Goal: Transaction & Acquisition: Purchase product/service

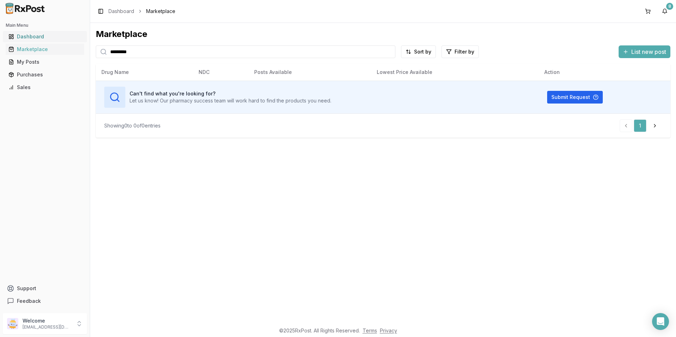
click at [32, 39] on div "Dashboard" at bounding box center [44, 36] width 73 height 7
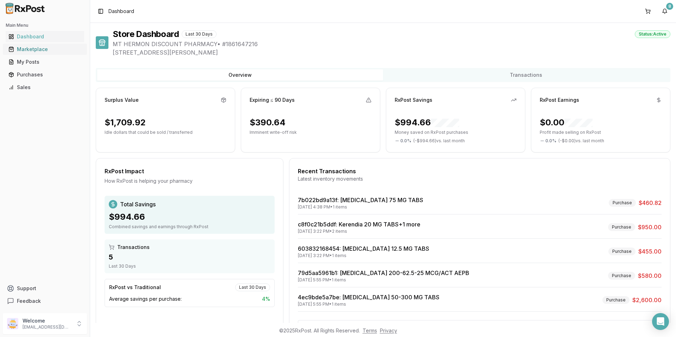
click at [37, 50] on div "Marketplace" at bounding box center [44, 49] width 73 height 7
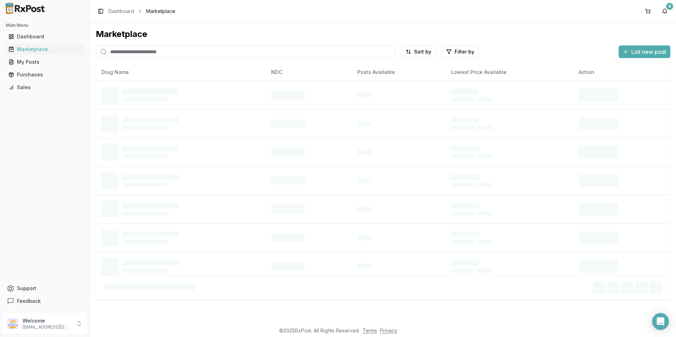
click at [163, 54] on input "search" at bounding box center [246, 51] width 300 height 13
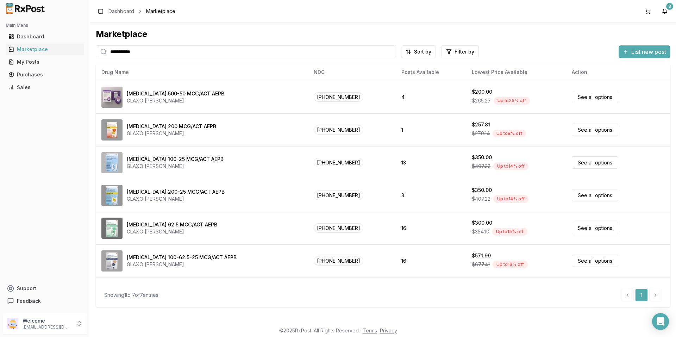
type input "**********"
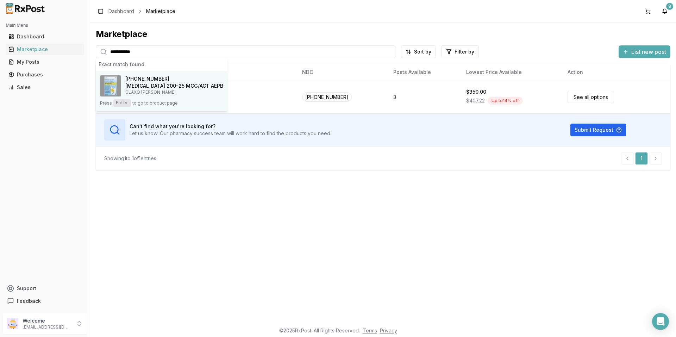
click at [154, 86] on h4 "[MEDICAL_DATA] 200-25 MCG/ACT AEPB" at bounding box center [174, 85] width 98 height 7
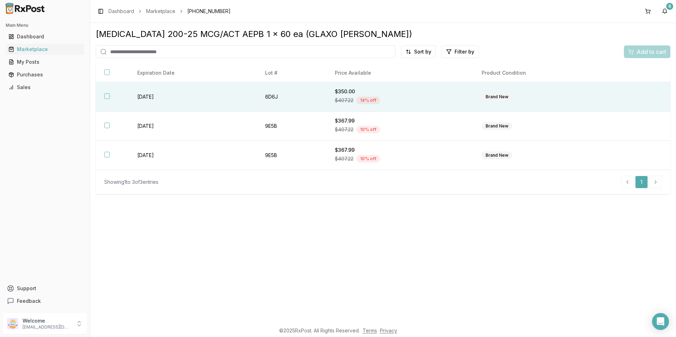
click at [366, 91] on div "$350.00" at bounding box center [400, 91] width 130 height 7
click at [642, 53] on span "Add to cart" at bounding box center [652, 52] width 30 height 8
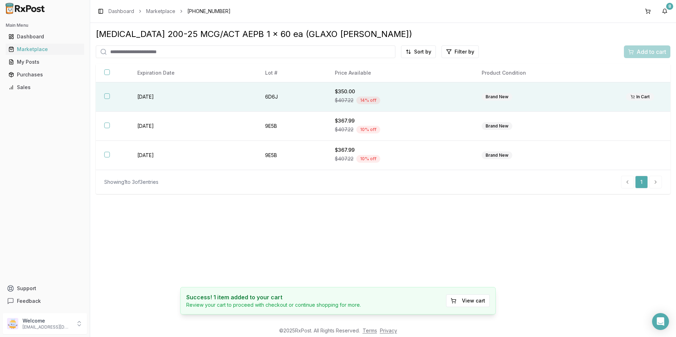
click at [108, 97] on button "button" at bounding box center [107, 96] width 6 height 6
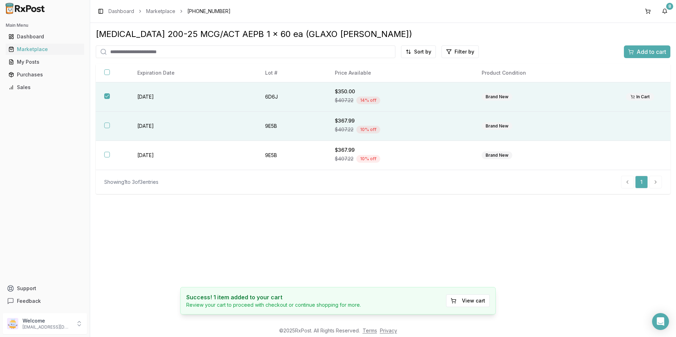
click at [106, 126] on button "button" at bounding box center [107, 126] width 6 height 6
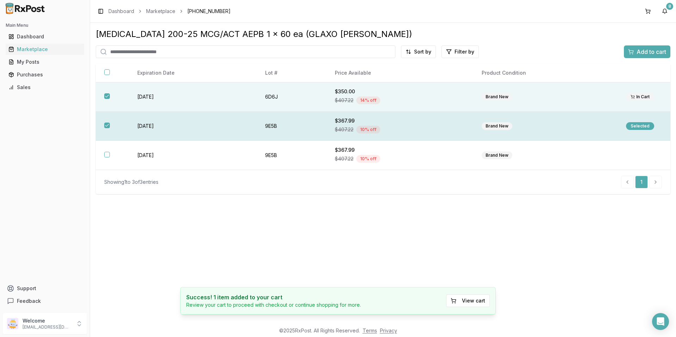
click at [106, 124] on button "button" at bounding box center [107, 126] width 6 height 6
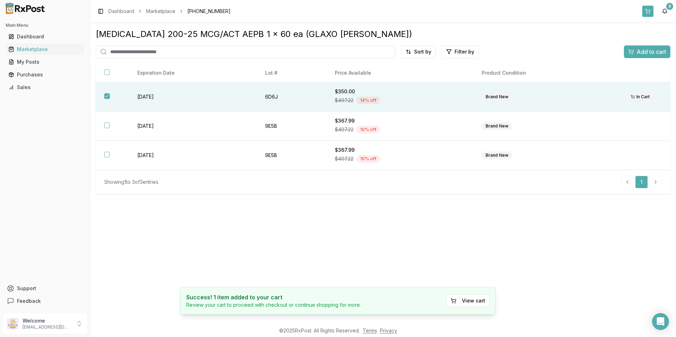
click at [650, 9] on button at bounding box center [648, 11] width 11 height 11
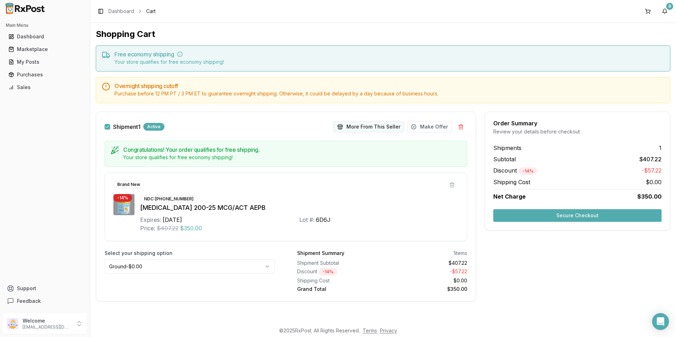
click at [361, 128] on button "More From This Seller" at bounding box center [369, 126] width 71 height 11
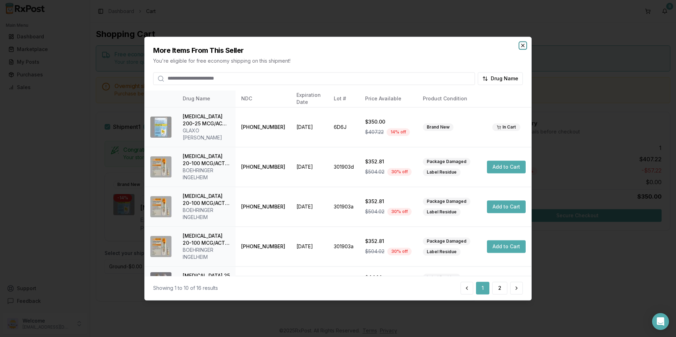
click at [524, 45] on icon "button" at bounding box center [523, 46] width 6 height 6
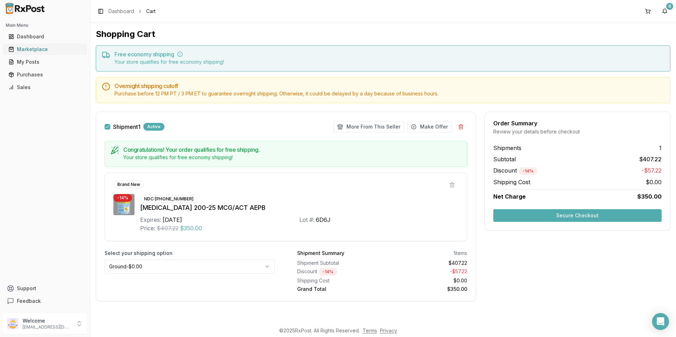
click at [41, 50] on div "Marketplace" at bounding box center [44, 49] width 73 height 7
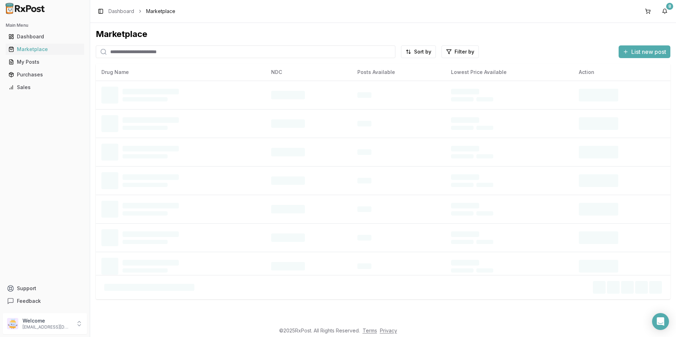
click at [200, 50] on input "search" at bounding box center [246, 51] width 300 height 13
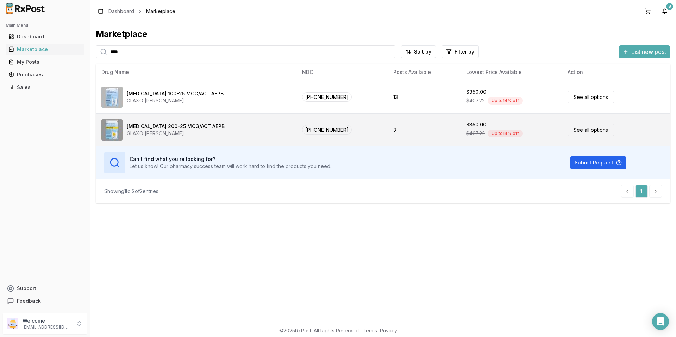
type input "****"
click at [203, 135] on div "GLAXO [PERSON_NAME]" at bounding box center [176, 133] width 98 height 7
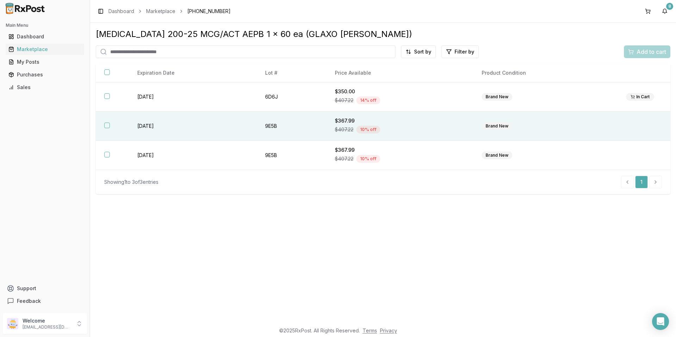
click at [106, 124] on button "button" at bounding box center [107, 126] width 6 height 6
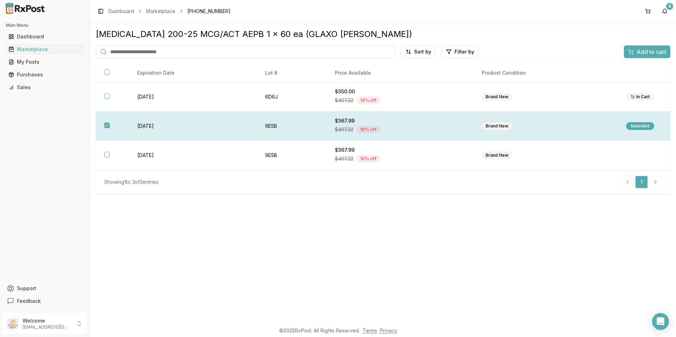
click at [641, 126] on div "Selected" at bounding box center [640, 126] width 28 height 8
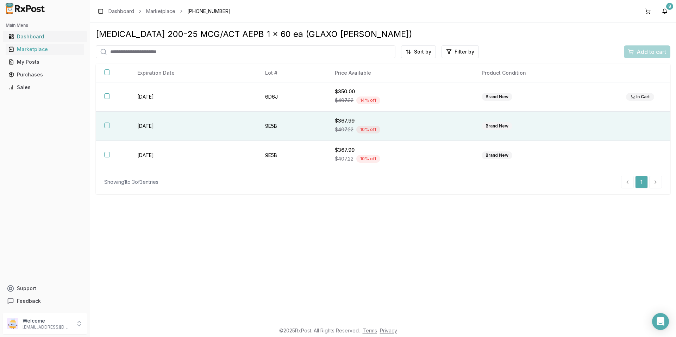
click at [43, 37] on div "Dashboard" at bounding box center [44, 36] width 73 height 7
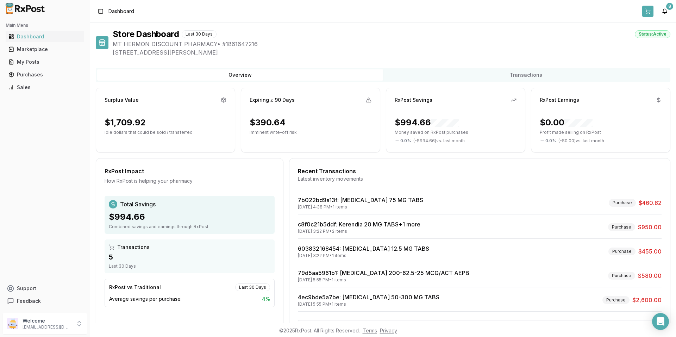
click at [648, 13] on button at bounding box center [648, 11] width 11 height 11
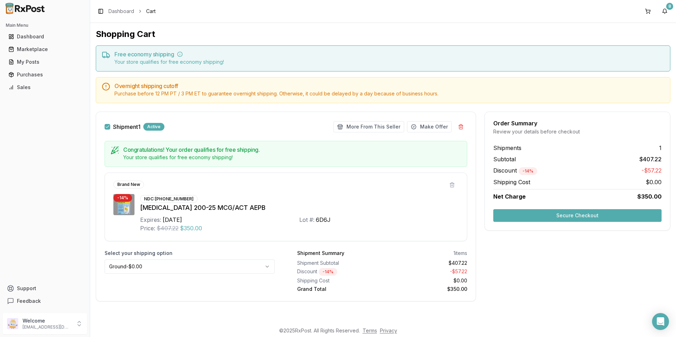
click at [595, 212] on button "Secure Checkout" at bounding box center [578, 215] width 168 height 13
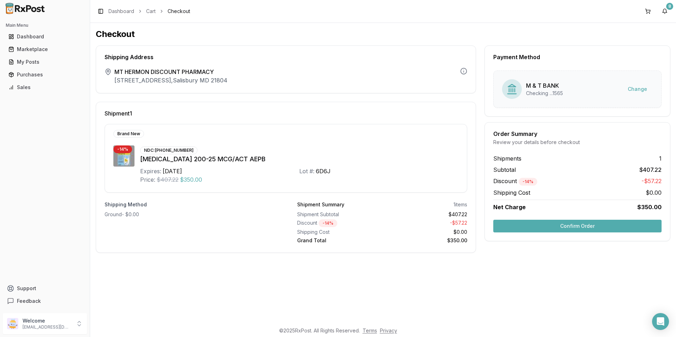
click at [572, 227] on button "Confirm Order" at bounding box center [578, 226] width 168 height 13
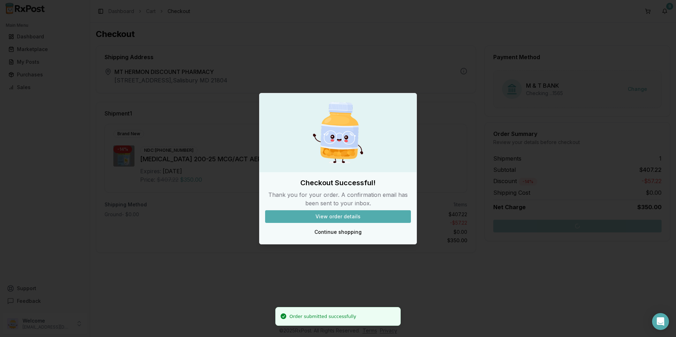
click at [364, 215] on button "View order details" at bounding box center [338, 216] width 146 height 13
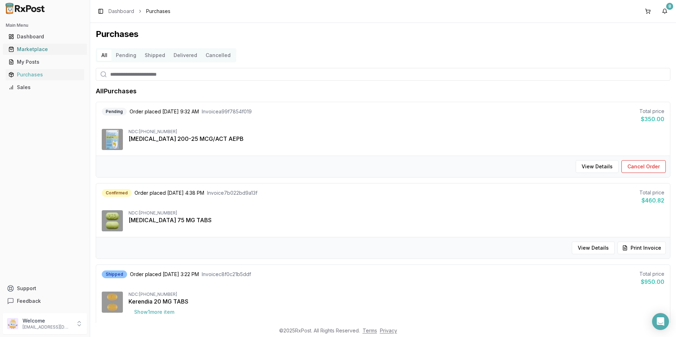
click at [21, 49] on div "Marketplace" at bounding box center [44, 49] width 73 height 7
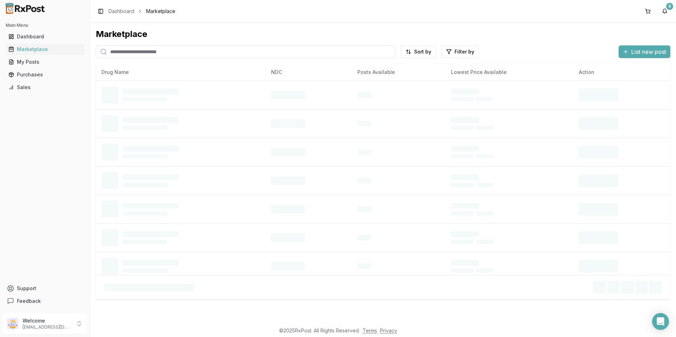
click at [143, 51] on input "search" at bounding box center [246, 51] width 300 height 13
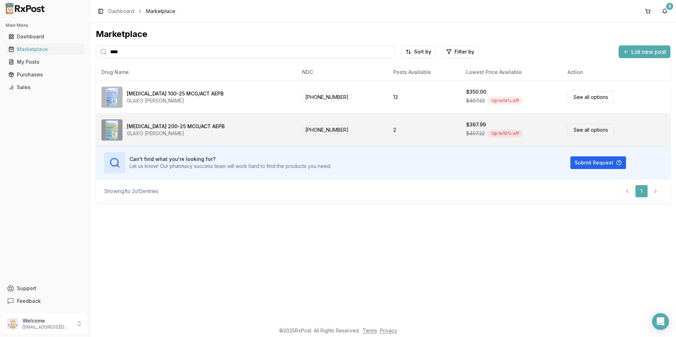
type input "****"
click at [188, 132] on div "GLAXO [PERSON_NAME]" at bounding box center [176, 133] width 98 height 7
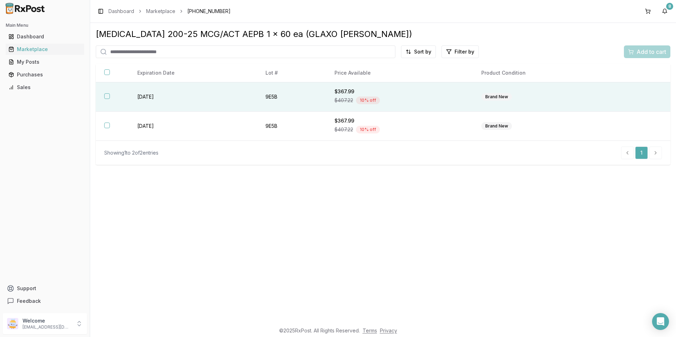
click at [290, 100] on td "9E5B" at bounding box center [291, 96] width 69 height 29
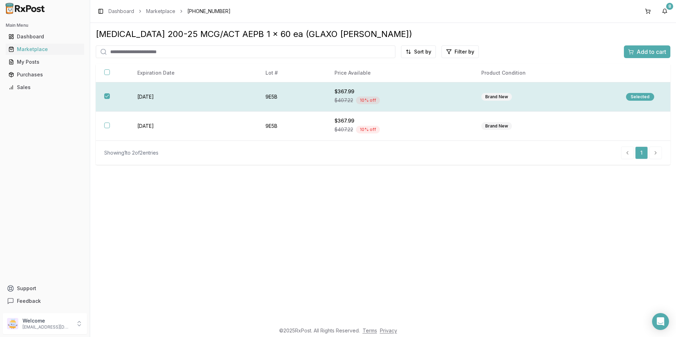
click at [649, 96] on div "Selected" at bounding box center [640, 97] width 28 height 8
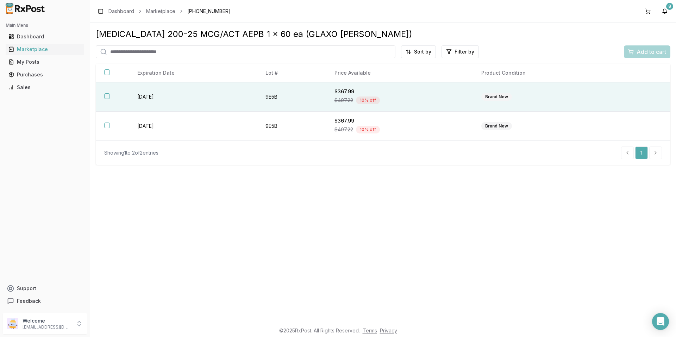
click at [645, 51] on div "Add to cart" at bounding box center [647, 51] width 47 height 13
click at [644, 51] on div "Add to cart" at bounding box center [647, 51] width 47 height 13
click at [105, 95] on button "button" at bounding box center [107, 96] width 6 height 6
click at [643, 54] on span "Add to cart" at bounding box center [652, 52] width 30 height 8
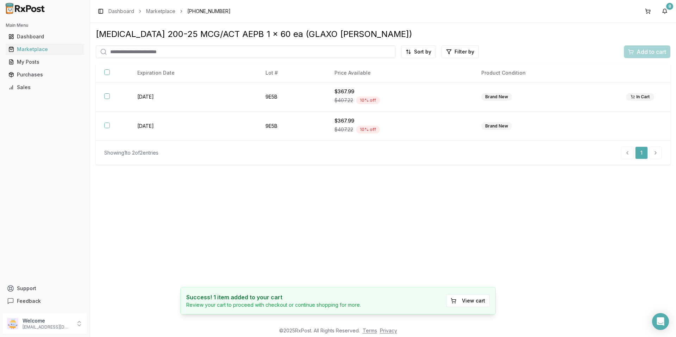
click at [638, 98] on div "In Cart" at bounding box center [640, 97] width 28 height 8
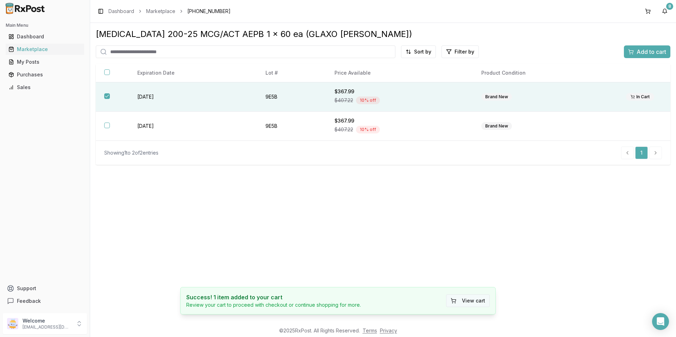
click at [469, 298] on button "View cart" at bounding box center [468, 301] width 44 height 13
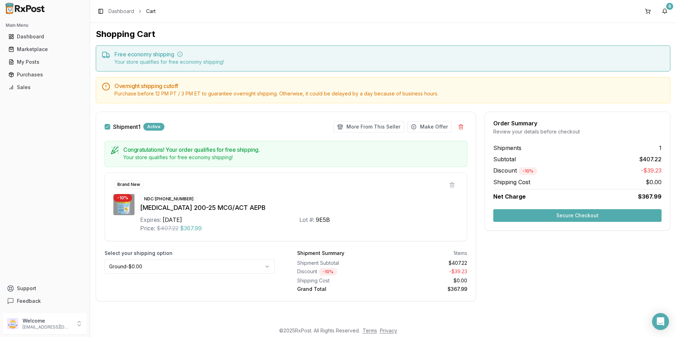
click at [571, 216] on button "Secure Checkout" at bounding box center [578, 215] width 168 height 13
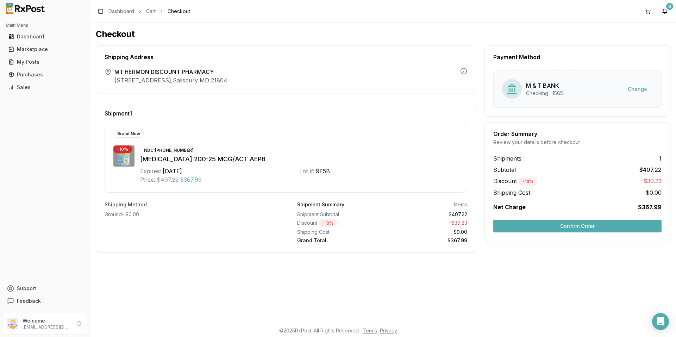
click at [585, 226] on button "Confirm Order" at bounding box center [578, 226] width 168 height 13
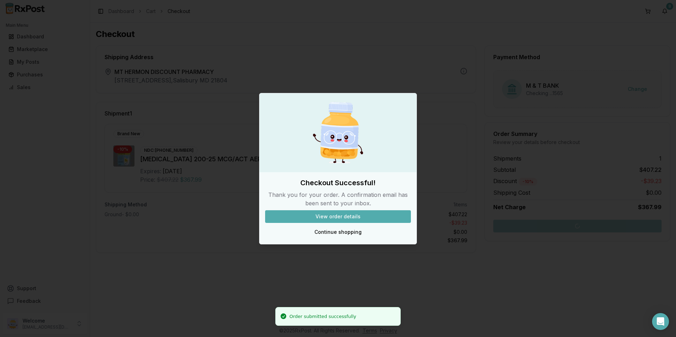
click at [345, 214] on button "View order details" at bounding box center [338, 216] width 146 height 13
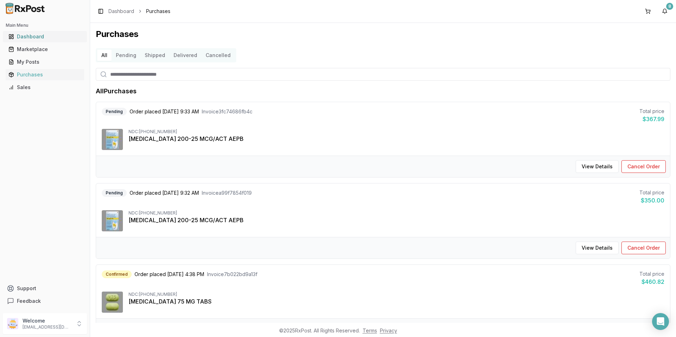
click at [33, 32] on link "Dashboard" at bounding box center [45, 36] width 79 height 13
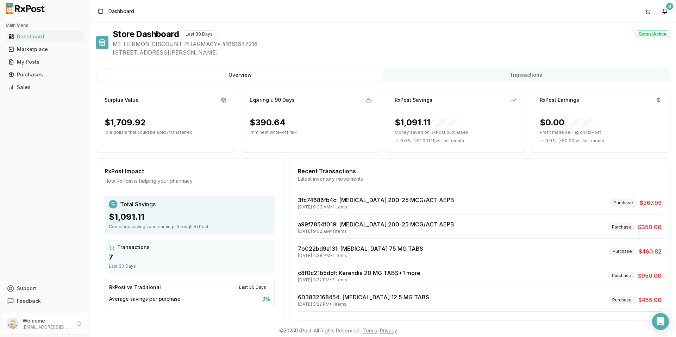
click at [338, 51] on span "[STREET_ADDRESS][PERSON_NAME]" at bounding box center [392, 52] width 558 height 8
